Goal: Book appointment/travel/reservation

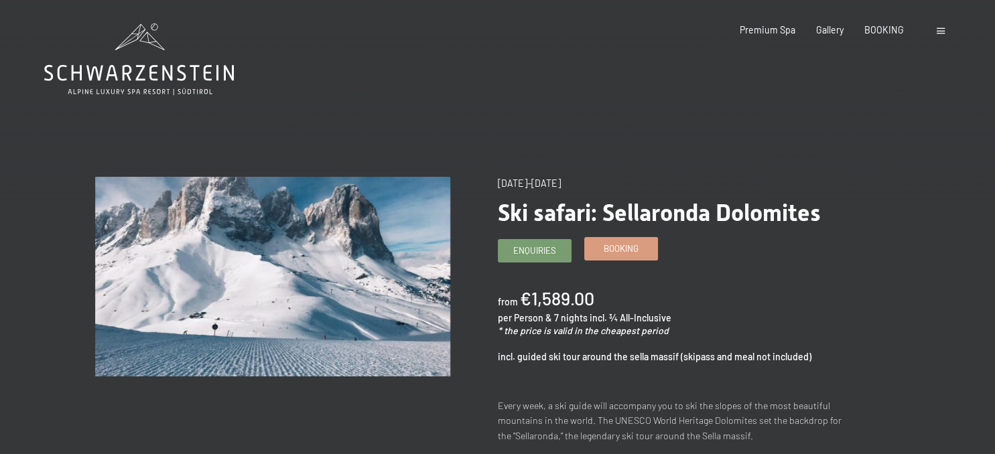
click at [607, 257] on link "Booking" at bounding box center [621, 249] width 72 height 22
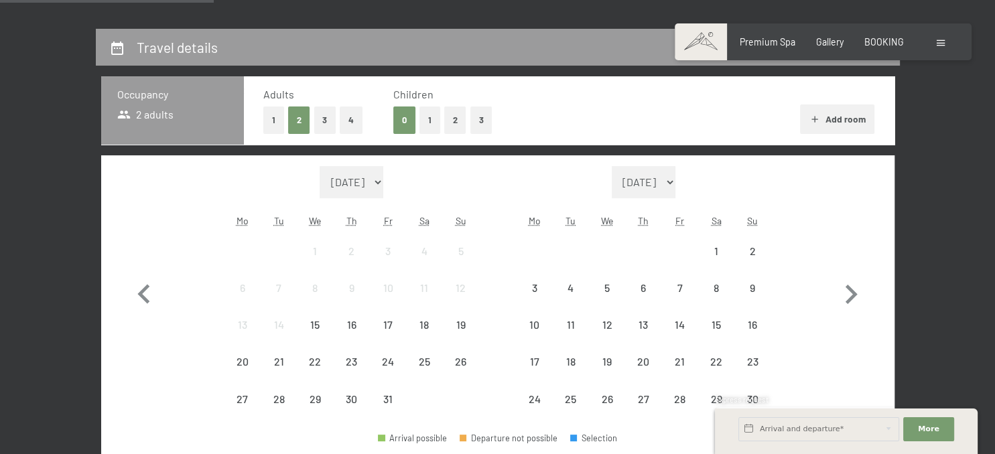
select select "[DATE]"
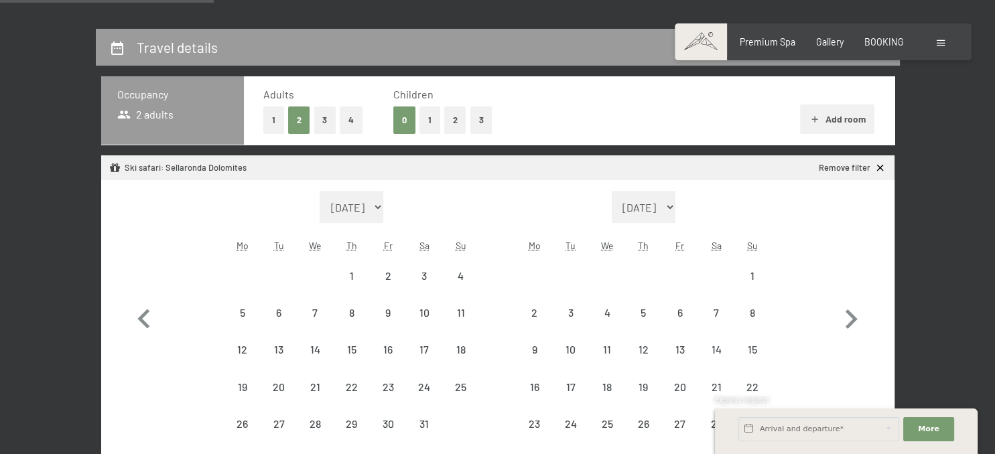
scroll to position [283, 0]
select select "[DATE]"
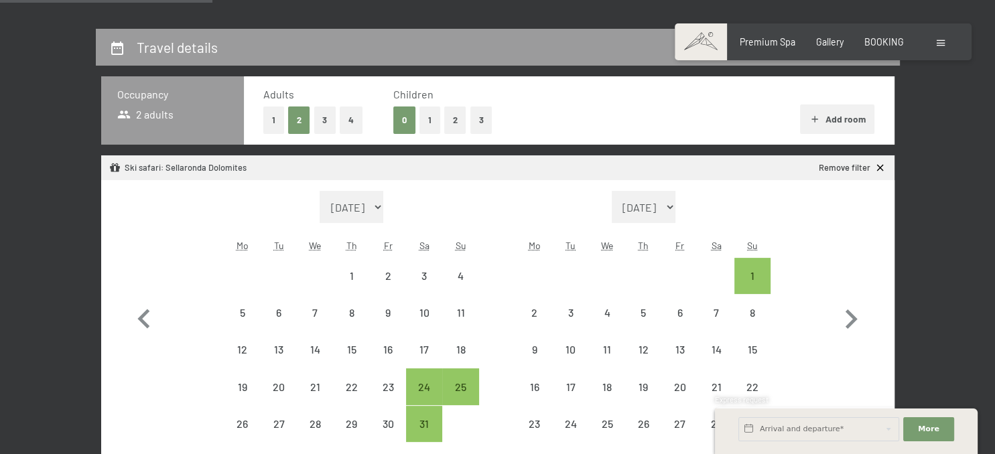
scroll to position [424, 0]
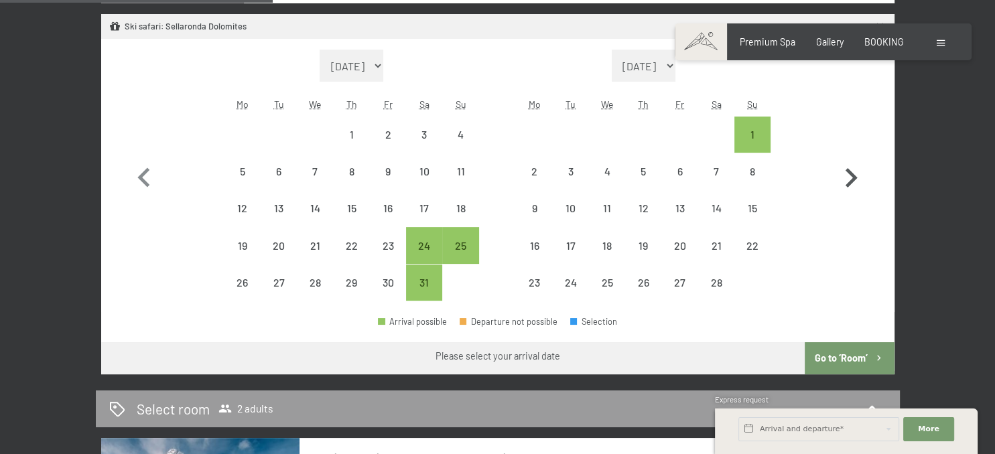
click at [851, 176] on icon "button" at bounding box center [851, 178] width 39 height 39
select select "[DATE]"
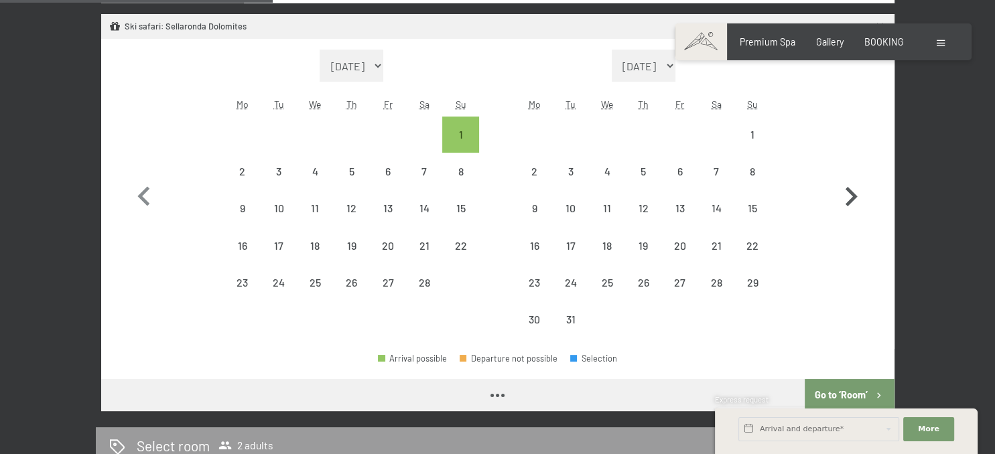
select select "[DATE]"
click at [147, 201] on icon "button" at bounding box center [144, 197] width 39 height 39
select select "[DATE]"
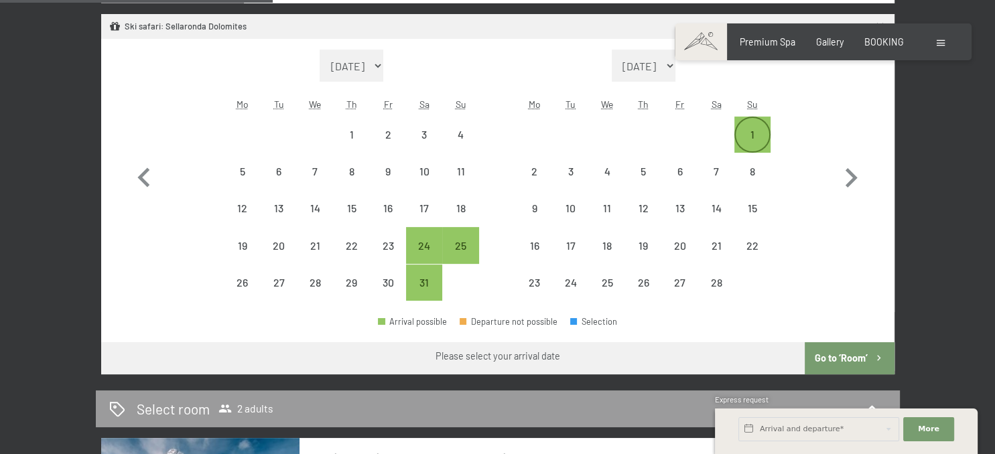
click at [752, 136] on div "1" at bounding box center [753, 146] width 34 height 34
select select "[DATE]"
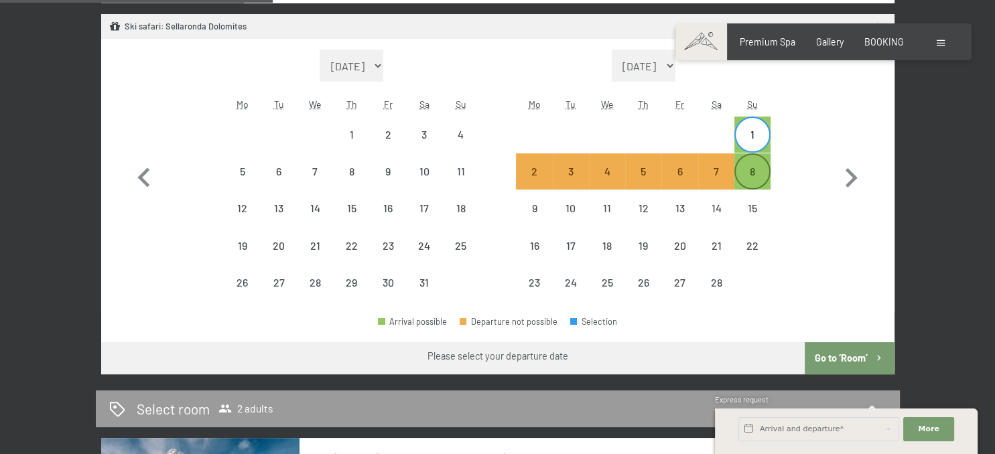
click at [763, 174] on div "8" at bounding box center [753, 183] width 34 height 34
select select "[DATE]"
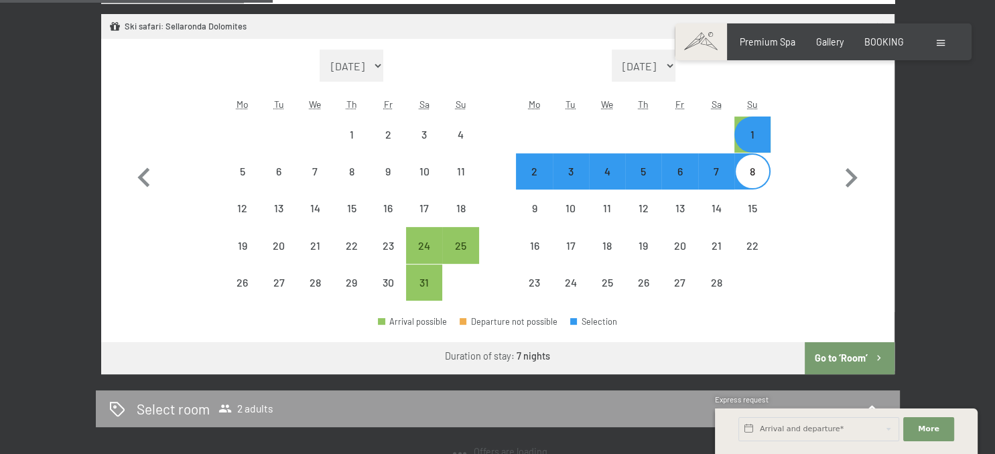
select select "[DATE]"
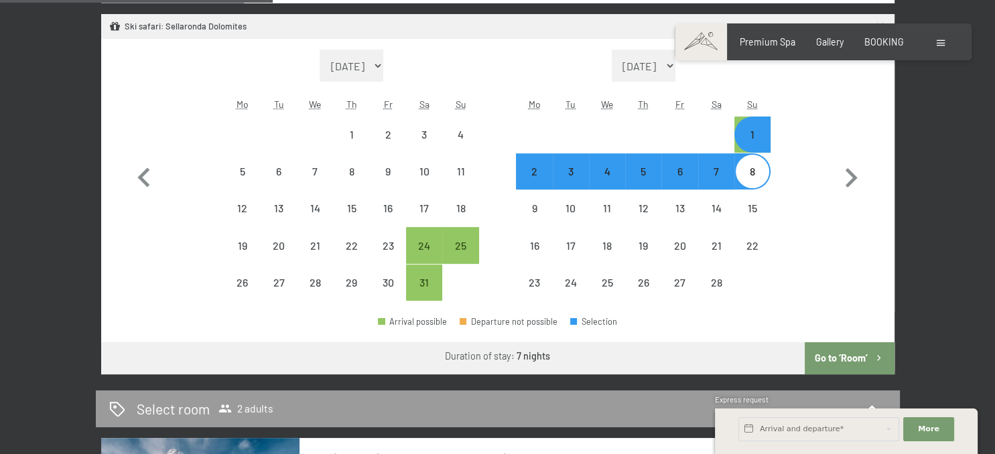
click at [828, 355] on button "Go to ‘Room’" at bounding box center [849, 358] width 89 height 32
select select "[DATE]"
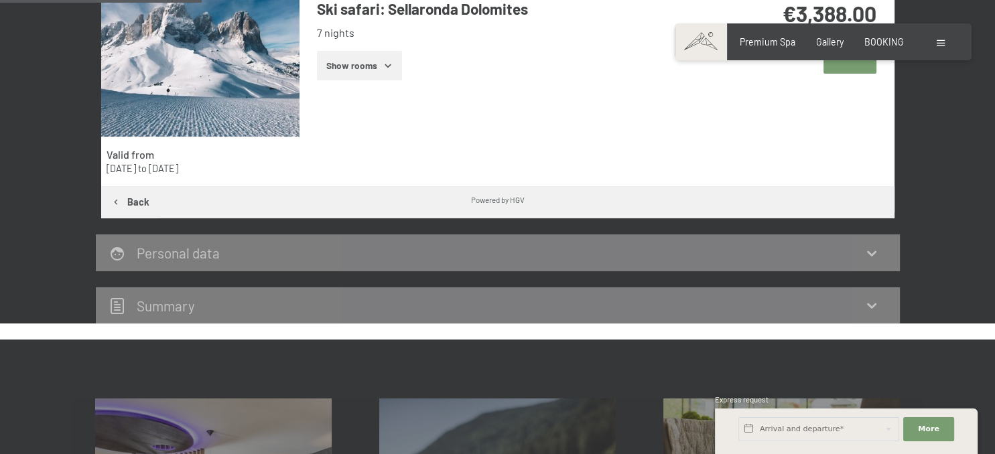
scroll to position [311, 0]
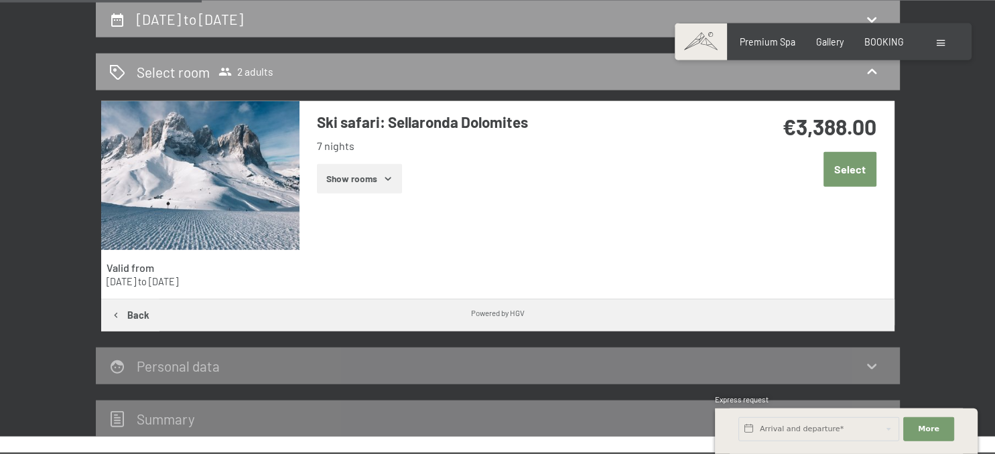
click at [369, 183] on button "Show rooms" at bounding box center [359, 178] width 85 height 29
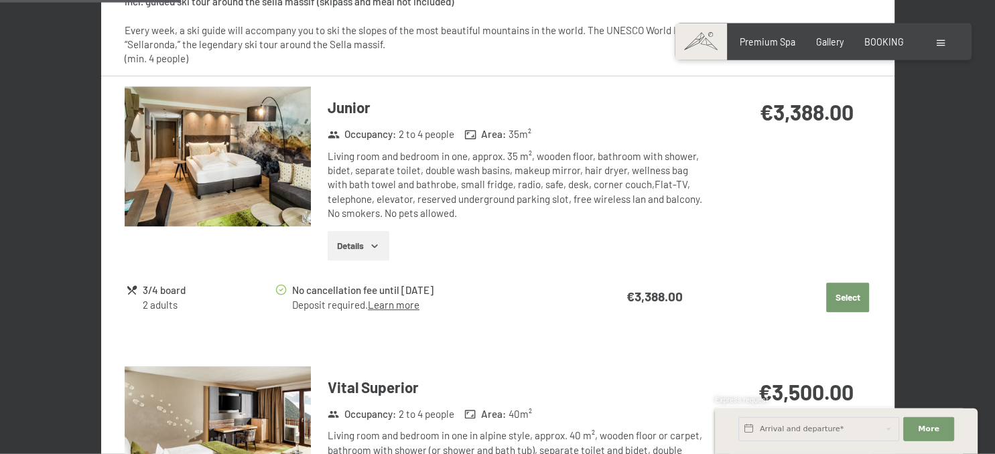
scroll to position [665, 0]
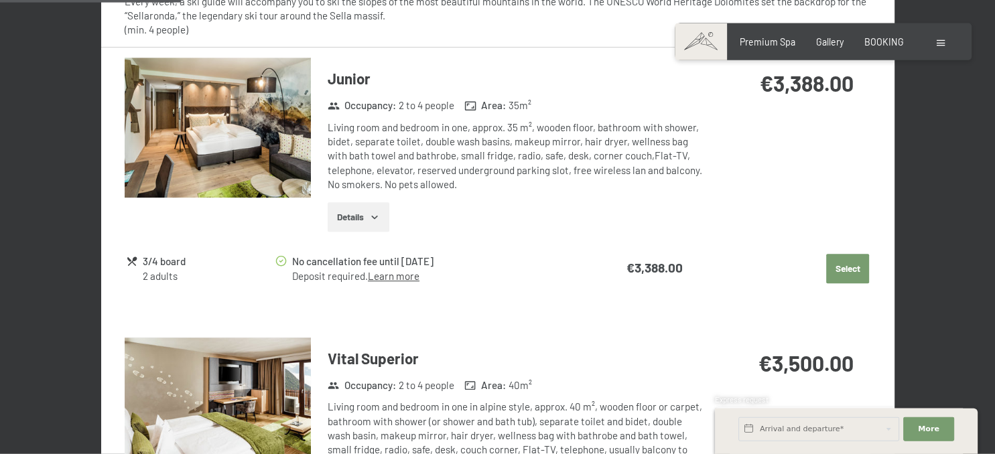
click at [374, 218] on icon "button" at bounding box center [374, 217] width 6 height 3
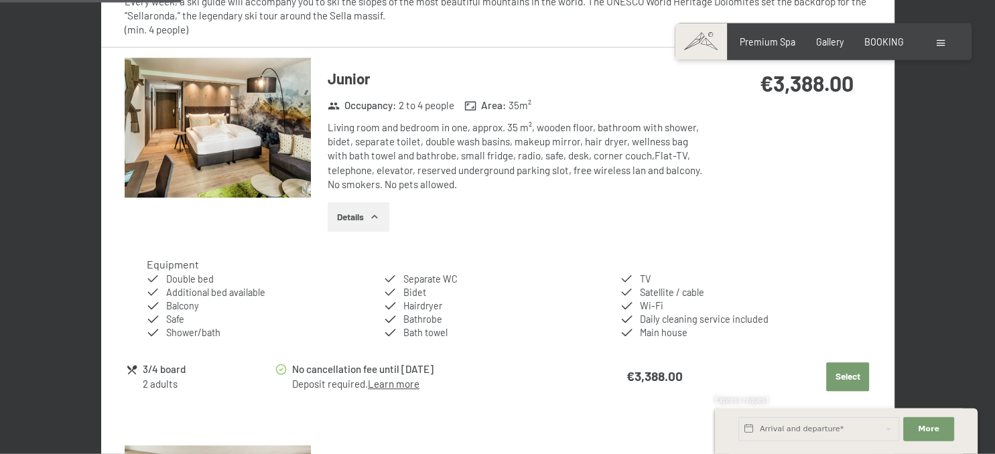
click at [374, 218] on icon "button" at bounding box center [374, 217] width 6 height 3
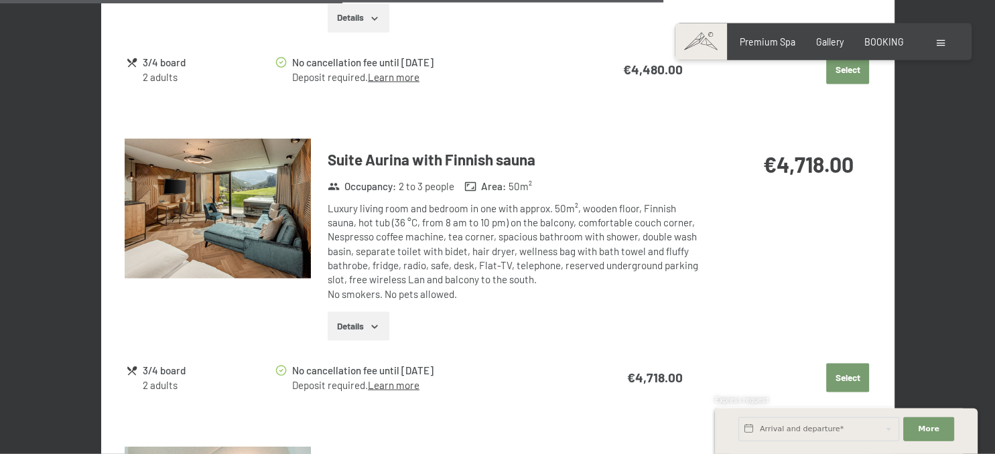
scroll to position [2505, 0]
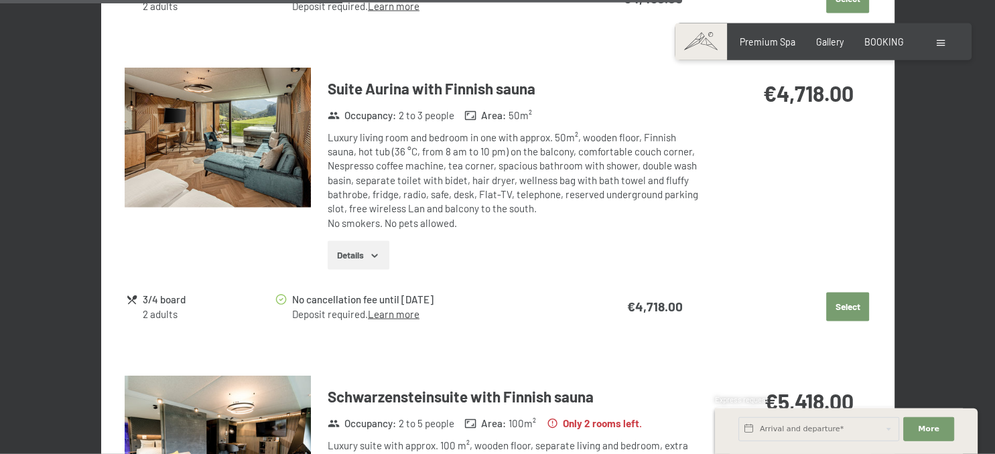
click at [839, 304] on button "Select" at bounding box center [847, 307] width 43 height 29
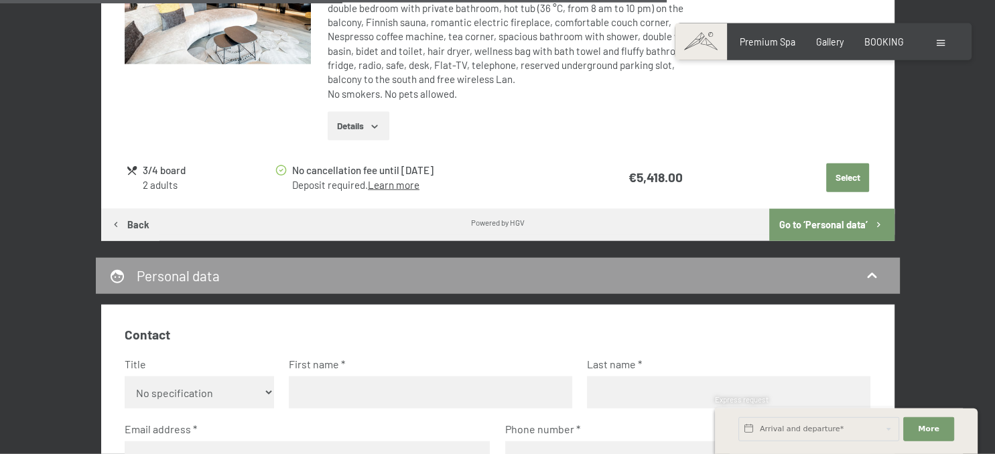
scroll to position [2747, 0]
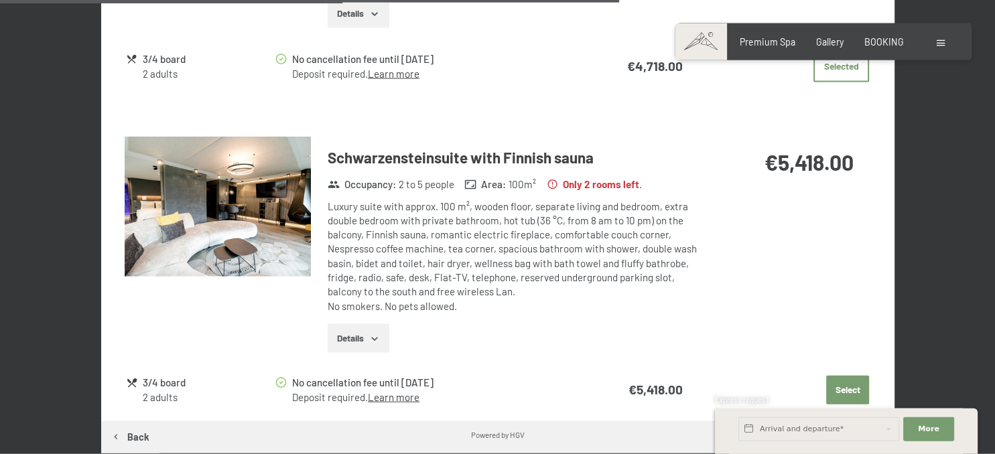
click at [379, 330] on button "Details" at bounding box center [358, 338] width 61 height 29
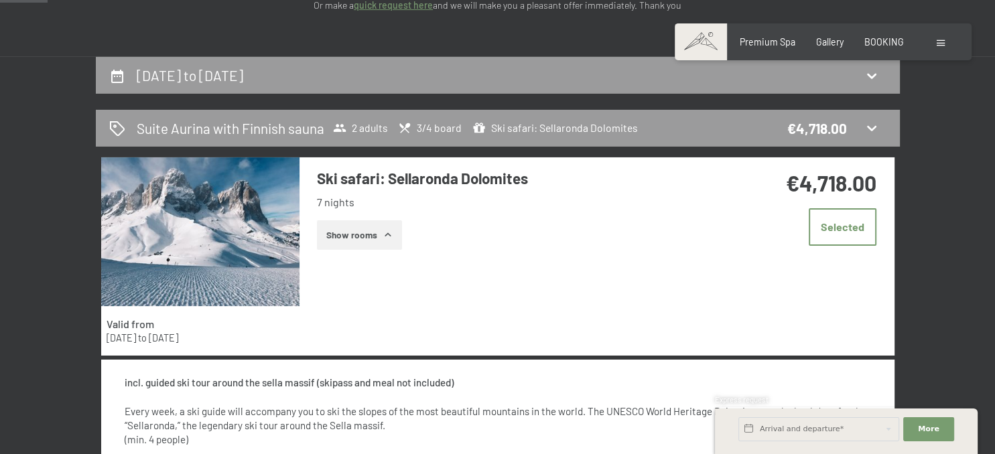
scroll to position [283, 0]
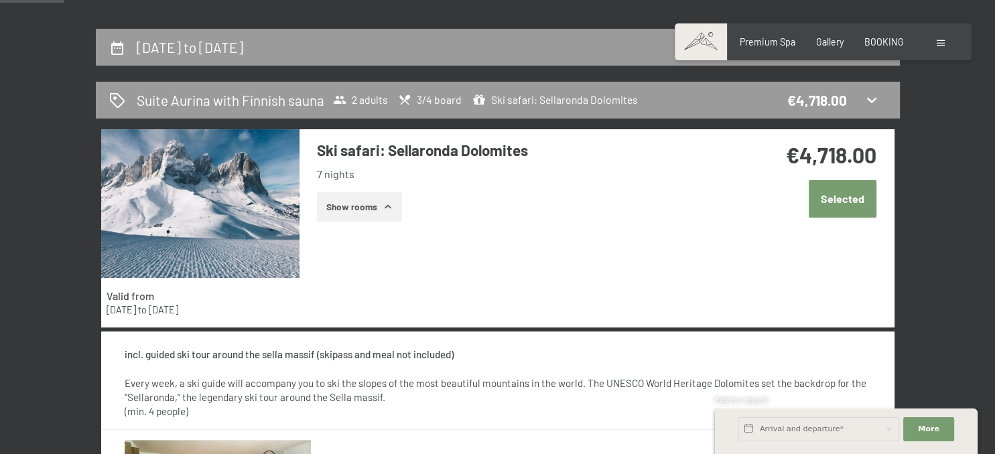
click at [844, 200] on button "Selected" at bounding box center [843, 198] width 68 height 37
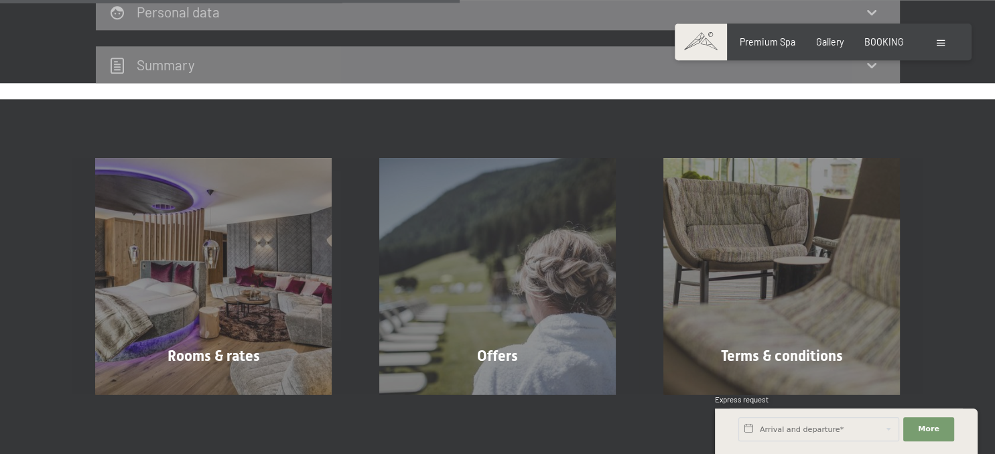
scroll to position [424, 0]
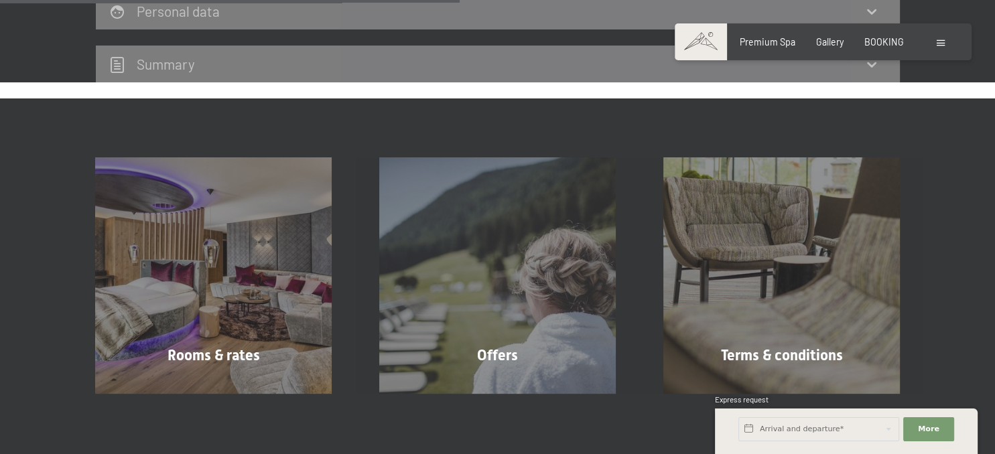
click at [155, 69] on h2 "Summary" at bounding box center [166, 64] width 58 height 17
click at [870, 69] on icon at bounding box center [872, 64] width 16 height 16
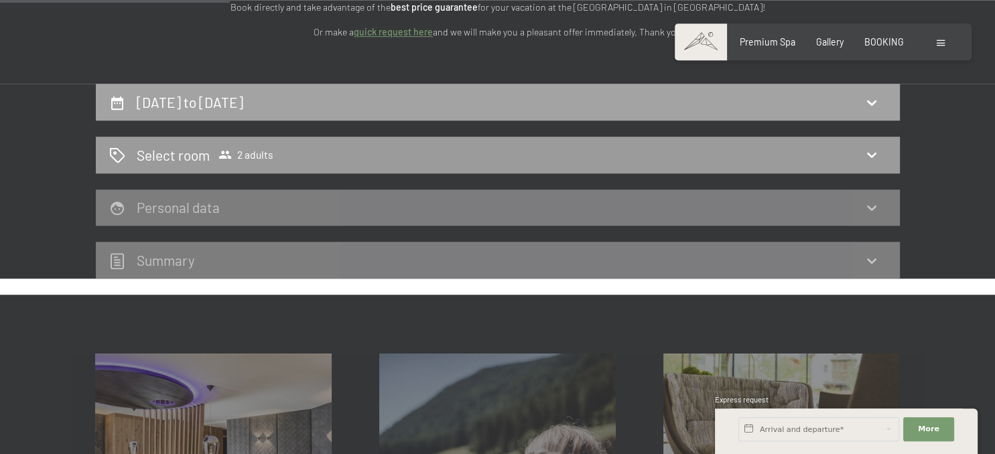
scroll to position [212, 0]
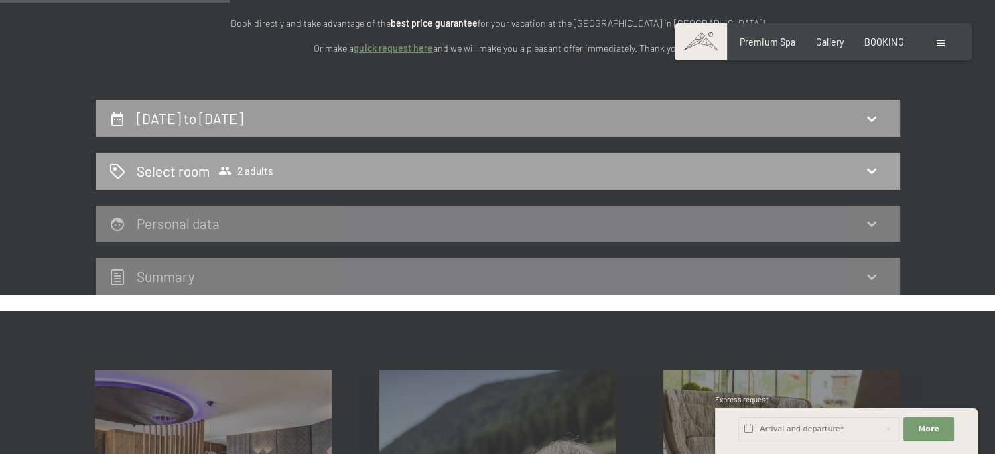
click at [875, 173] on icon at bounding box center [872, 171] width 16 height 16
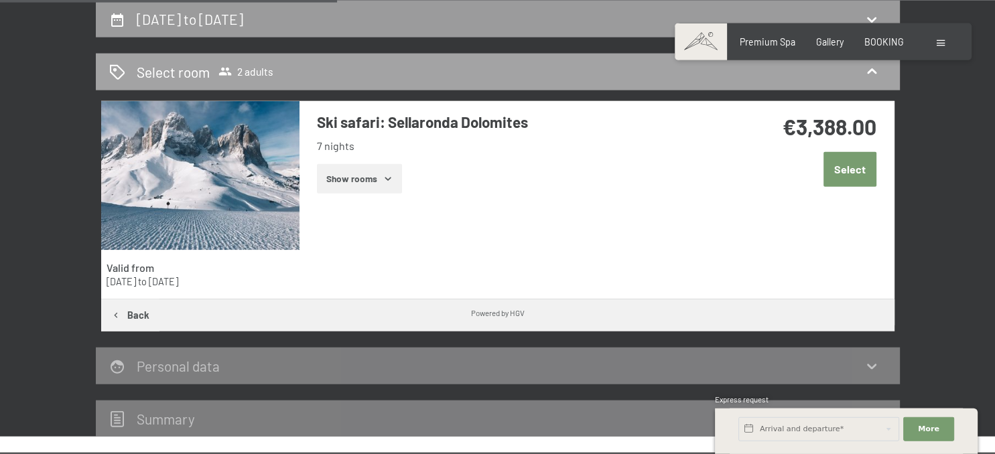
click at [873, 74] on icon at bounding box center [872, 72] width 16 height 16
